Goal: Transaction & Acquisition: Purchase product/service

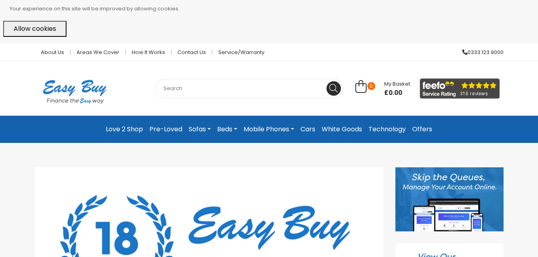
click at [175, 89] on input "text" at bounding box center [249, 88] width 188 height 19
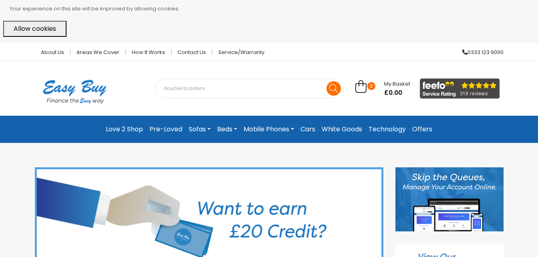
type input "double toasters"
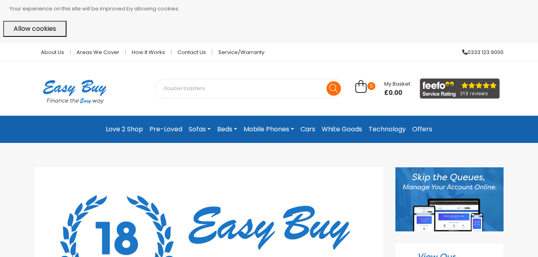
click at [329, 86] on icon at bounding box center [333, 88] width 8 height 8
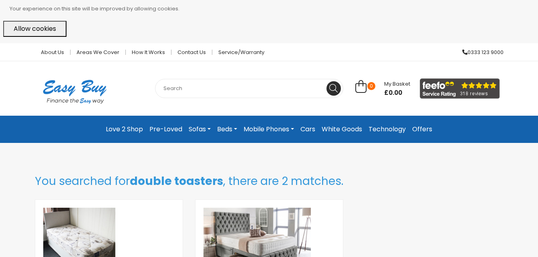
drag, startPoint x: 0, startPoint y: 0, endPoint x: 263, endPoint y: 183, distance: 320.1
drag, startPoint x: 263, startPoint y: 183, endPoint x: 244, endPoint y: 185, distance: 19.3
click at [244, 185] on h3 "You searched for double toasters , there are 2 matches." at bounding box center [269, 182] width 468 height 14
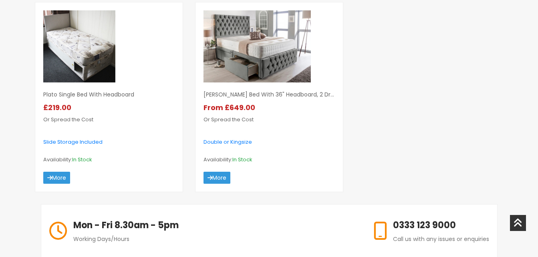
scroll to position [196, 0]
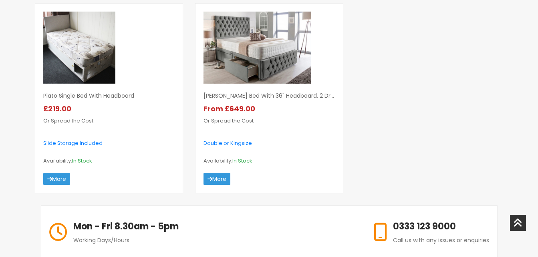
click at [531, 135] on div "About Us Areas we cover How it works Contact Us Service/Warranty 0333 123 9000 …" at bounding box center [269, 194] width 538 height 695
click at [237, 183] on form "More" at bounding box center [268, 179] width 131 height 12
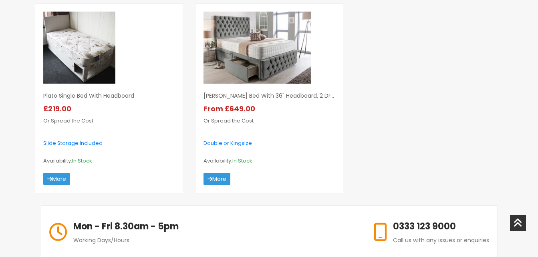
click at [237, 183] on form "More" at bounding box center [268, 179] width 131 height 12
click at [217, 179] on link "More" at bounding box center [216, 179] width 27 height 12
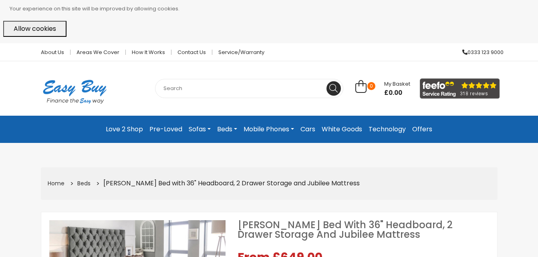
select select "104"
click at [217, 179] on li "[PERSON_NAME] Bed with 36" Headboard, 2 Drawer Storage and Jubilee Mattress" at bounding box center [226, 183] width 267 height 12
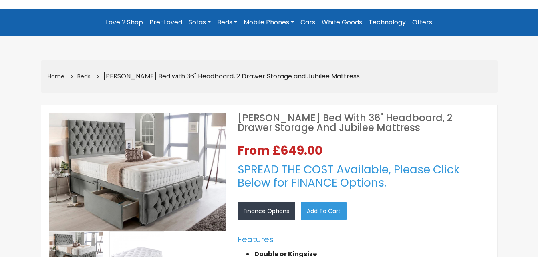
scroll to position [104, 0]
